Goal: Task Accomplishment & Management: Manage account settings

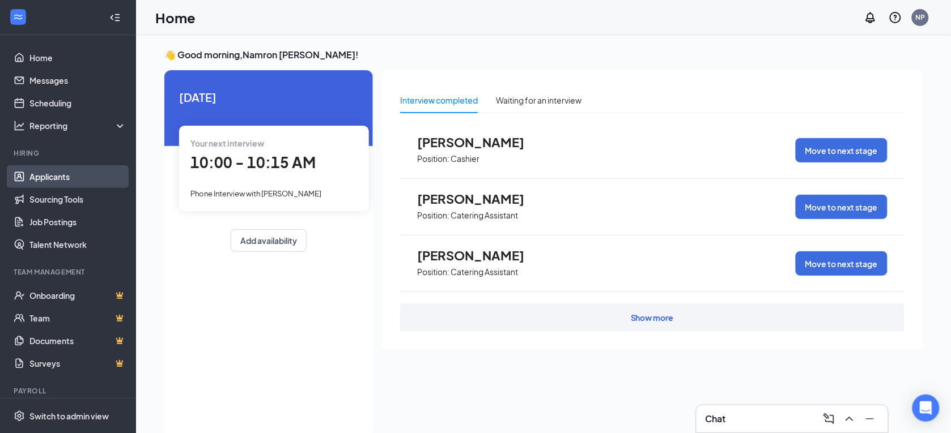
click at [74, 178] on link "Applicants" at bounding box center [77, 176] width 97 height 23
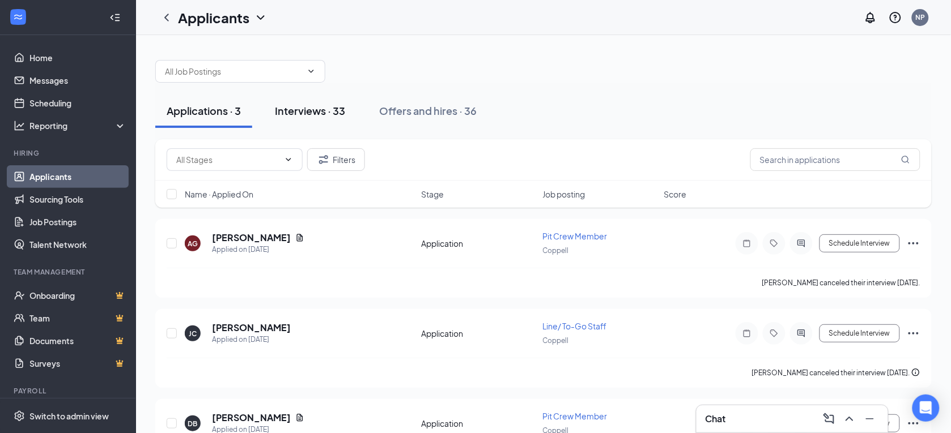
click at [329, 107] on div "Interviews · 33" at bounding box center [310, 111] width 70 height 14
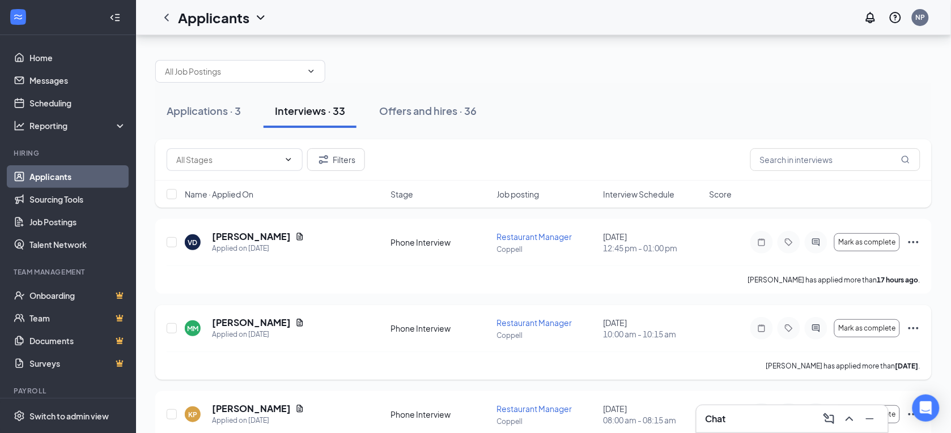
scroll to position [34, 0]
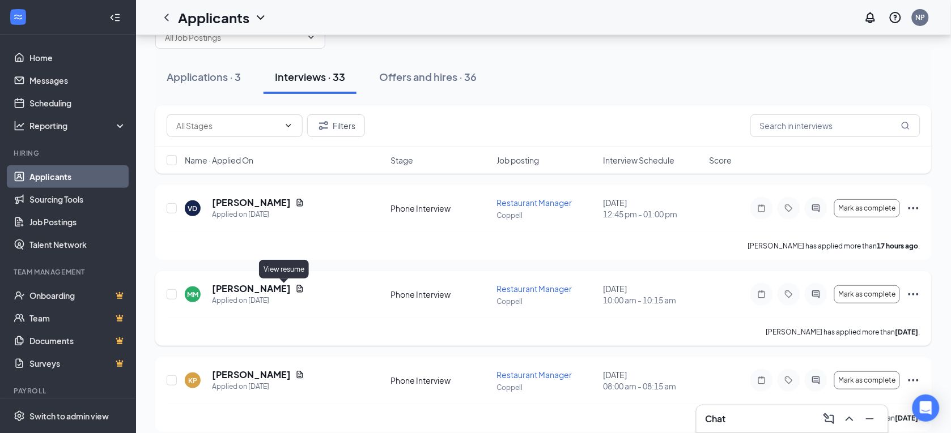
click at [295, 291] on icon "Document" at bounding box center [299, 288] width 9 height 9
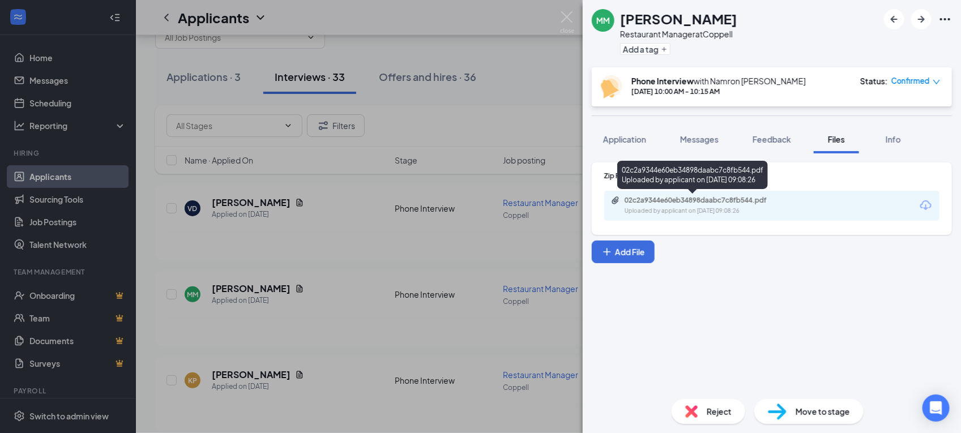
click at [704, 202] on div "02c2a9344e60eb34898daabc7c8fb544.pdf" at bounding box center [704, 200] width 159 height 9
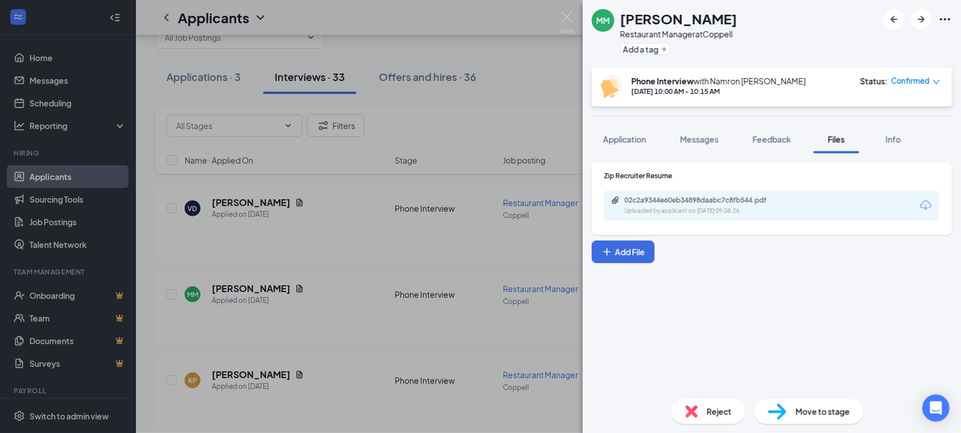
click at [343, 236] on div "MM [PERSON_NAME] Restaurant Manager at Coppell Add a tag Phone Interview with […" at bounding box center [480, 216] width 961 height 433
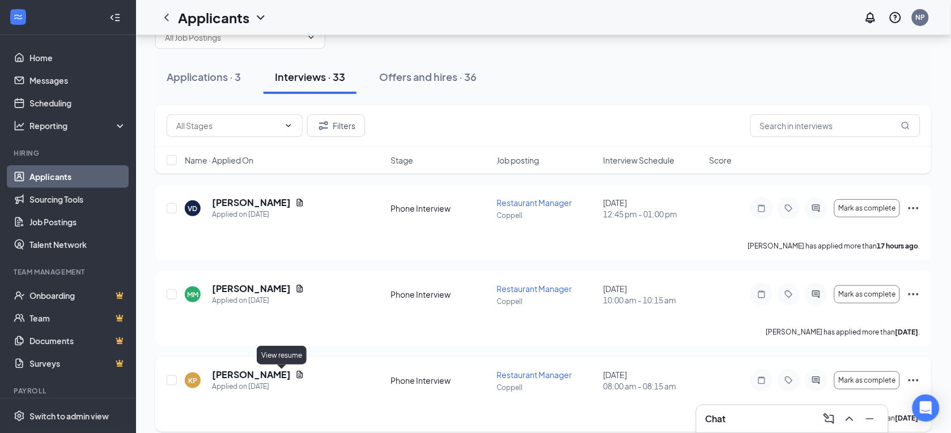
click at [295, 375] on icon "Document" at bounding box center [299, 375] width 9 height 9
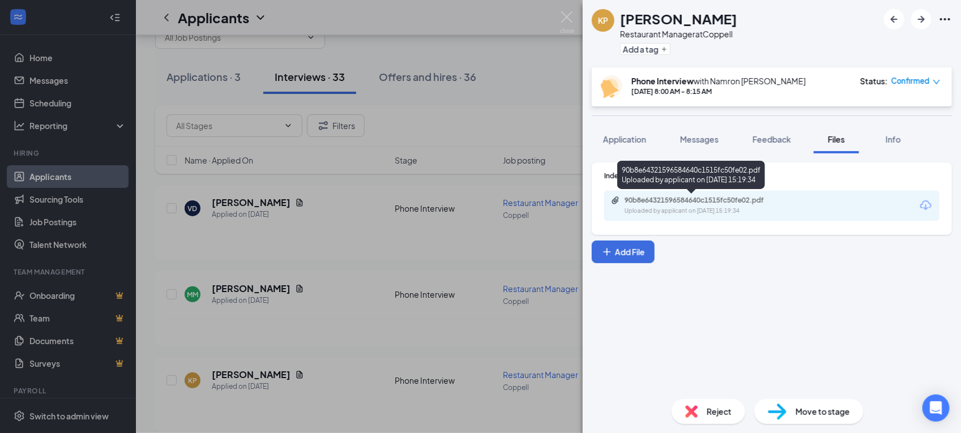
click at [641, 203] on div "90b8e64321596584640c1515fc50fe02.pdf" at bounding box center [704, 200] width 159 height 9
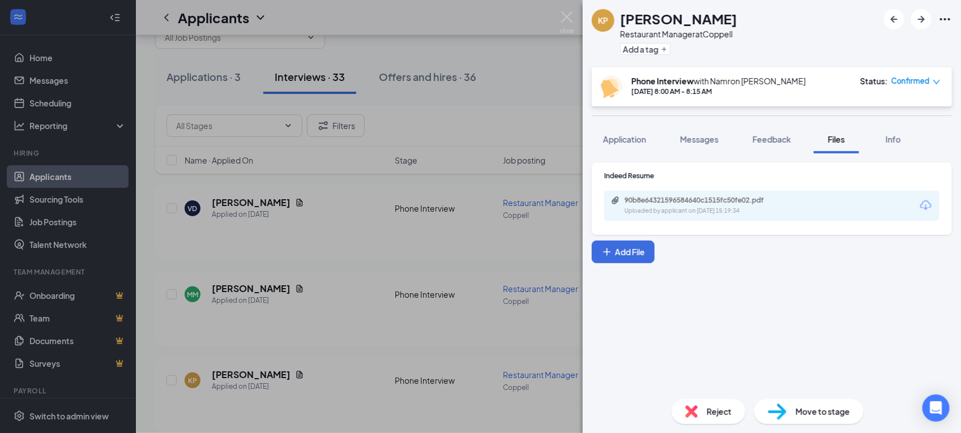
click at [324, 239] on div "KP [PERSON_NAME] Restaurant Manager at Coppell Add a tag Phone Interview with […" at bounding box center [480, 216] width 961 height 433
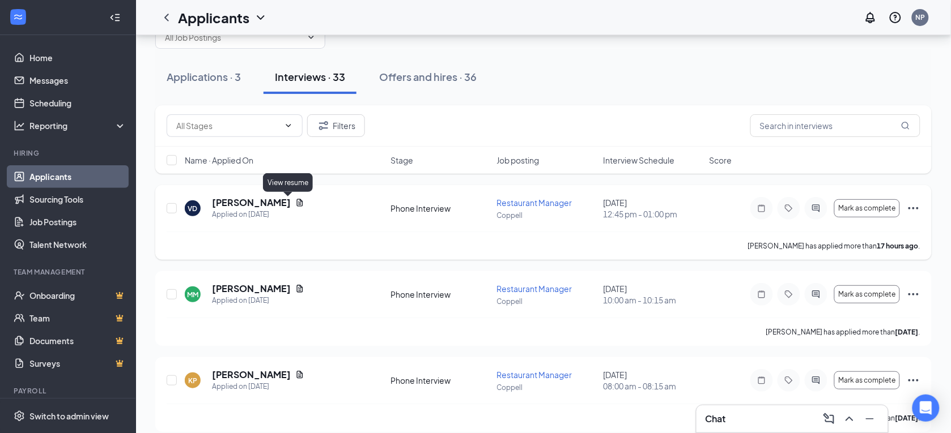
click at [295, 206] on icon "Document" at bounding box center [299, 202] width 9 height 9
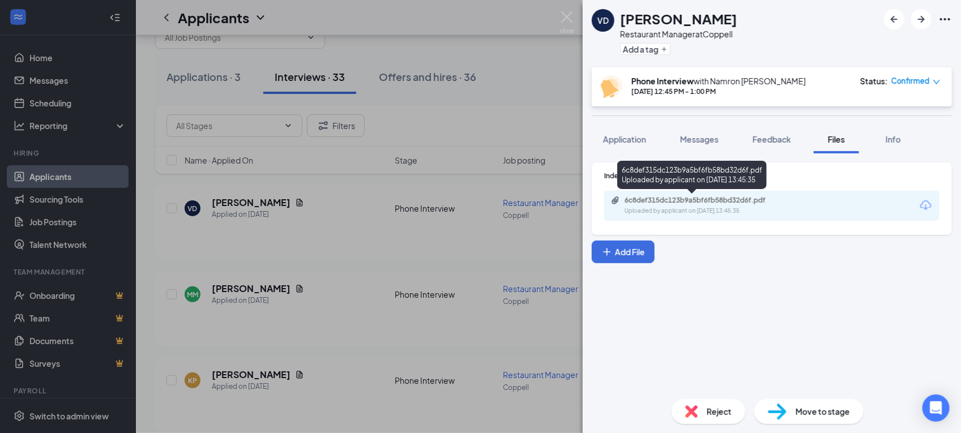
click at [666, 202] on div "6c8def315dc123b9a5bf6fb58bd32d6f.pdf" at bounding box center [704, 200] width 159 height 9
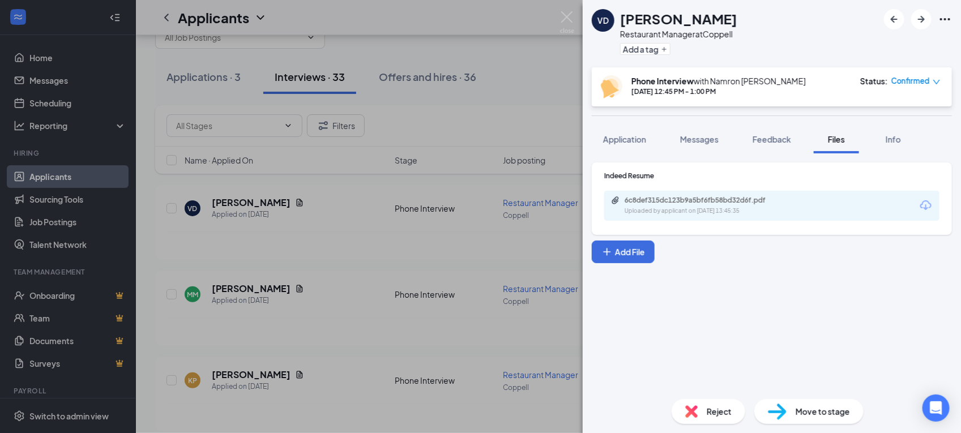
click at [418, 186] on div "VD [PERSON_NAME] Restaurant Manager at Coppell Add a tag Phone Interview with […" at bounding box center [480, 216] width 961 height 433
